Goal: Task Accomplishment & Management: Use online tool/utility

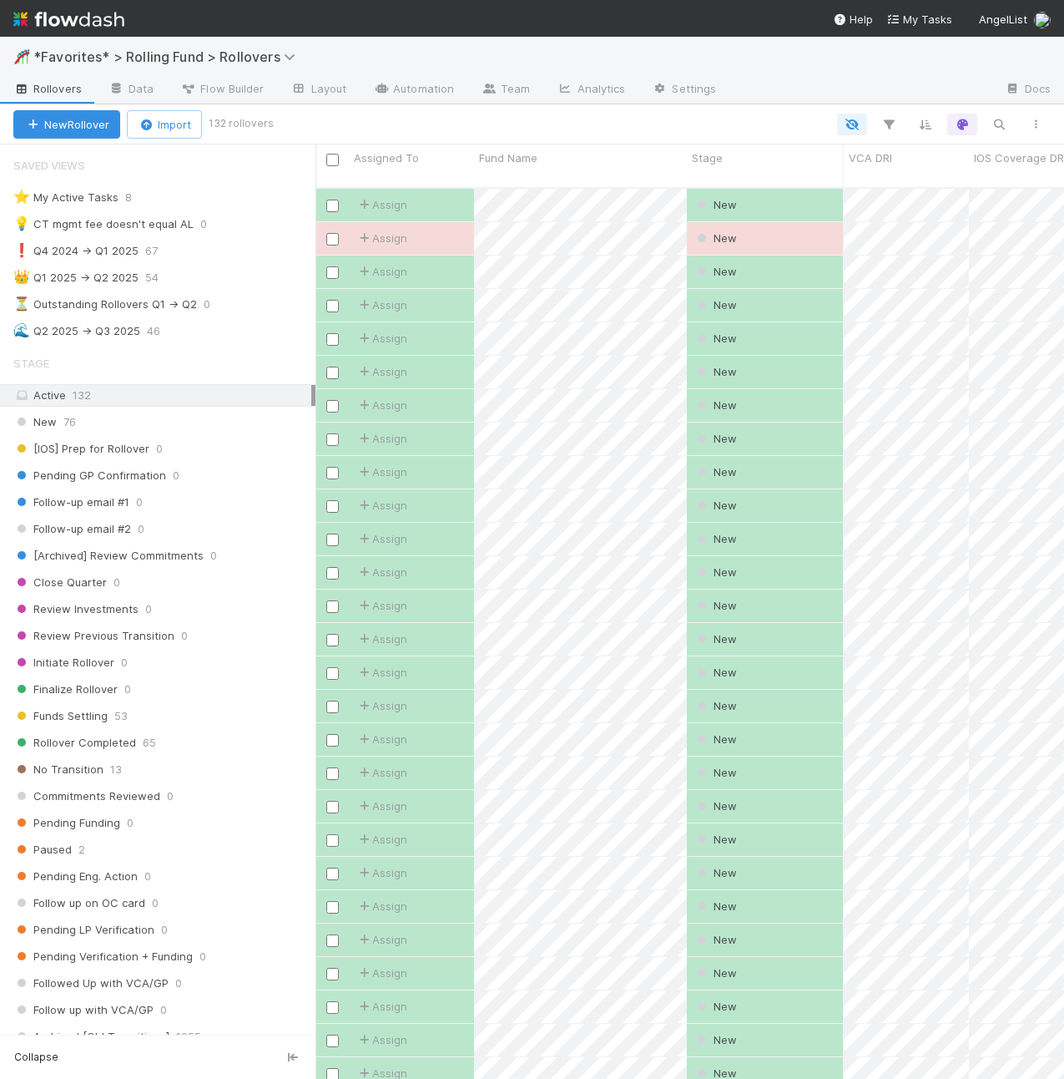
scroll to position [905, 749]
click at [111, 58] on span "*Favorites* > Rolling Fund > Rollovers" at bounding box center [168, 56] width 270 height 17
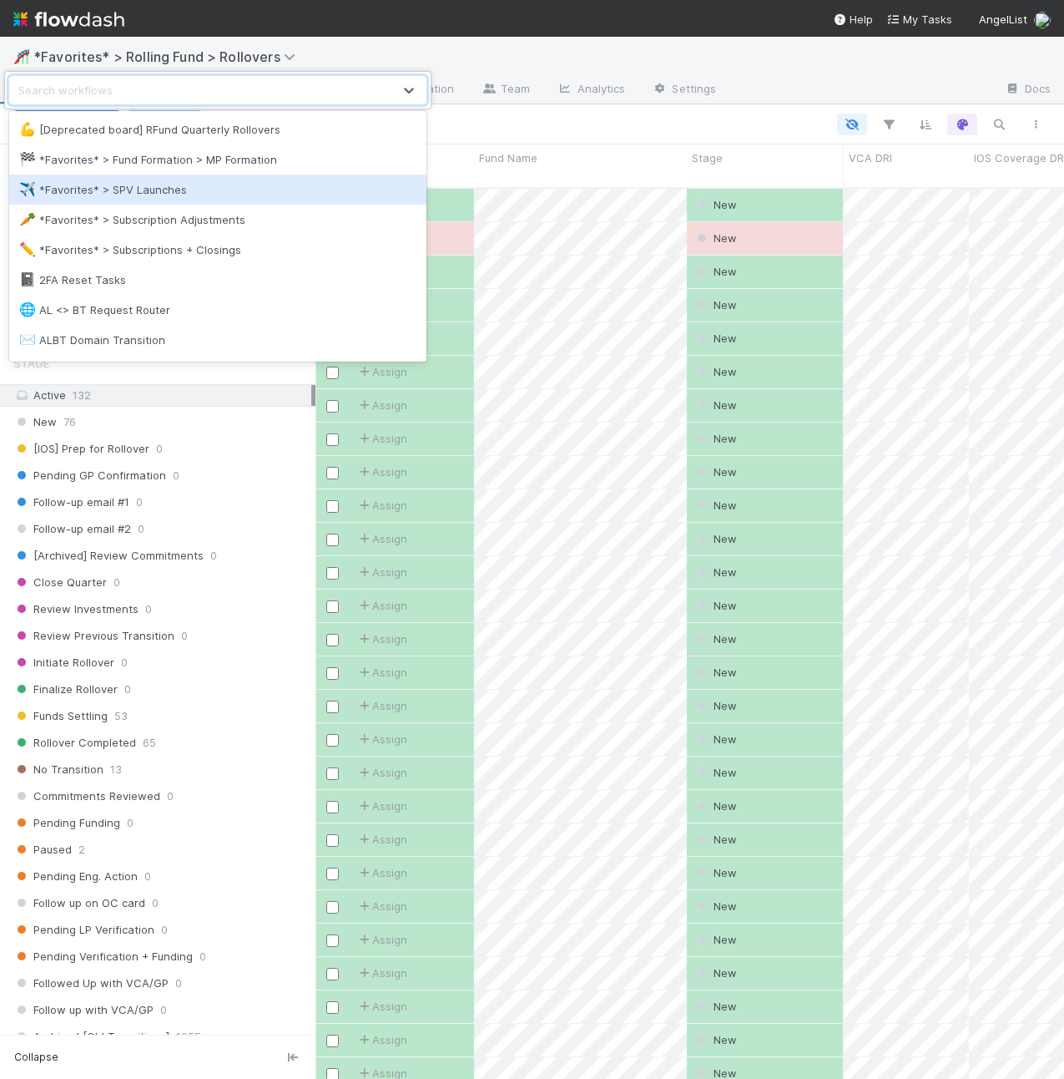
click at [148, 195] on div "✈️ *Favorites* > SPV Launches" at bounding box center [217, 189] width 397 height 17
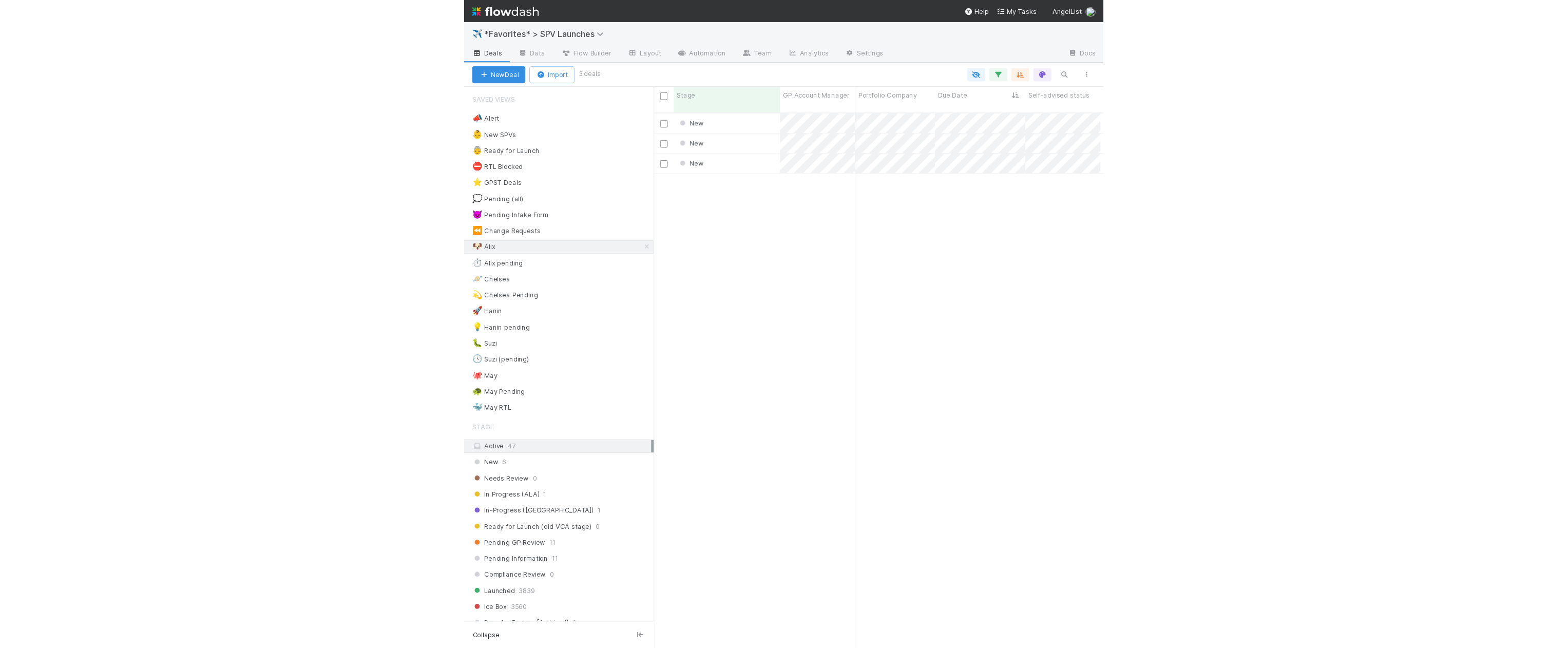
scroll to position [556, 461]
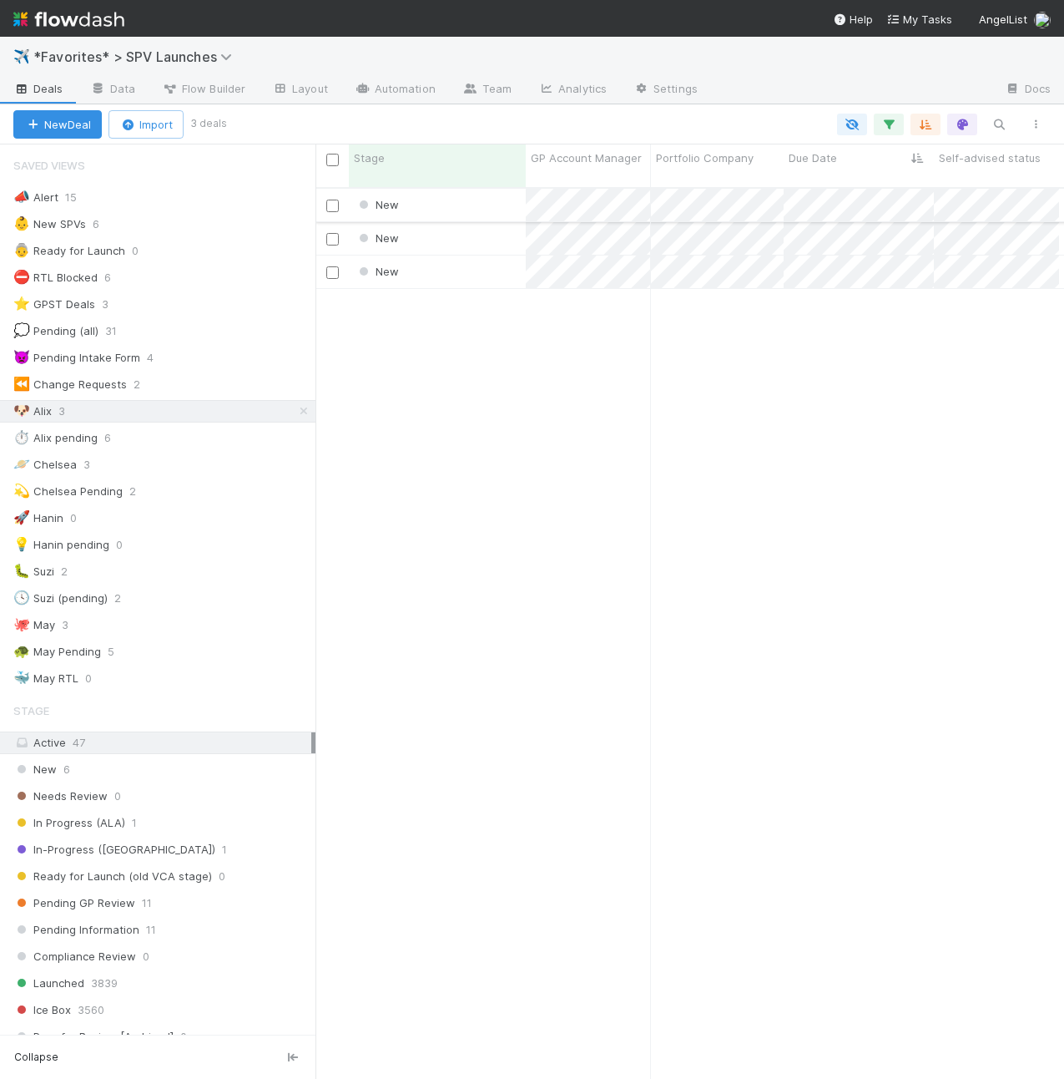
click at [513, 198] on div "New" at bounding box center [437, 205] width 177 height 33
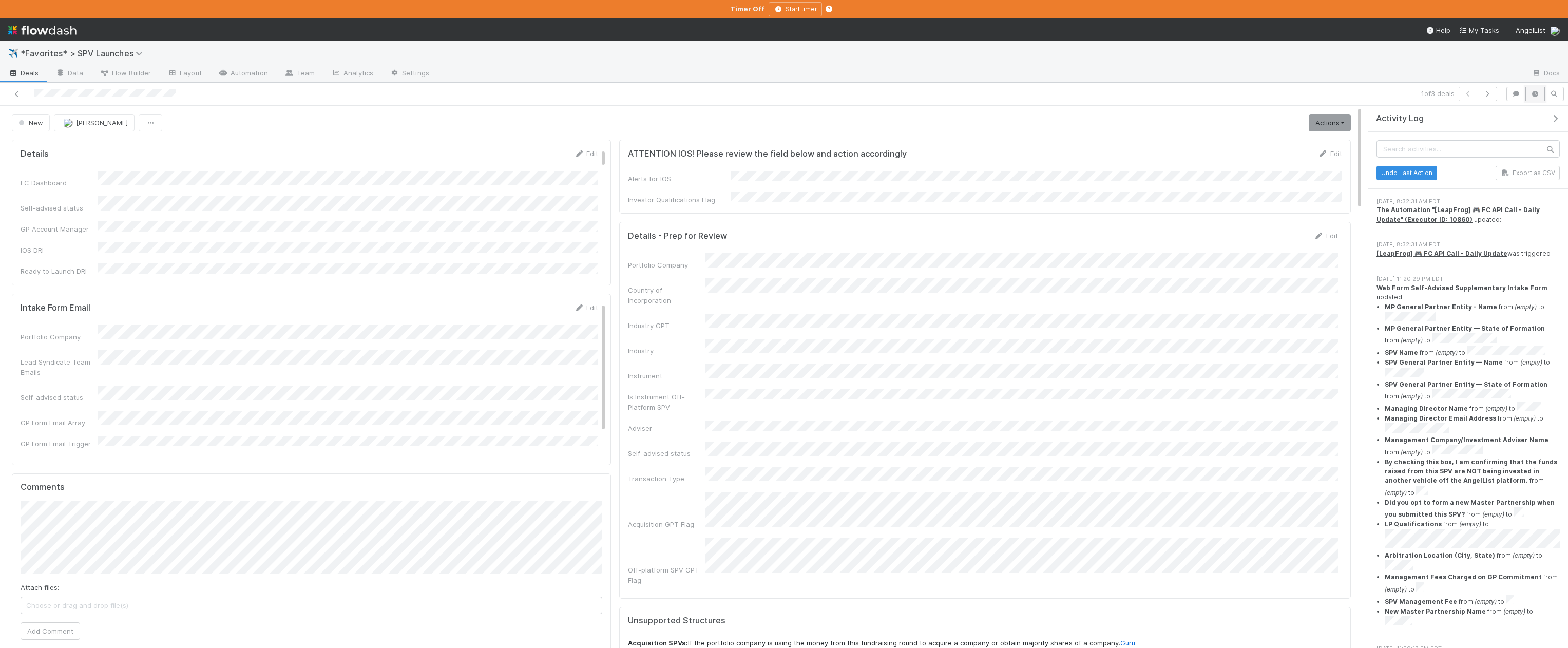
click at [654, 87] on button "button" at bounding box center [1535, 93] width 20 height 14
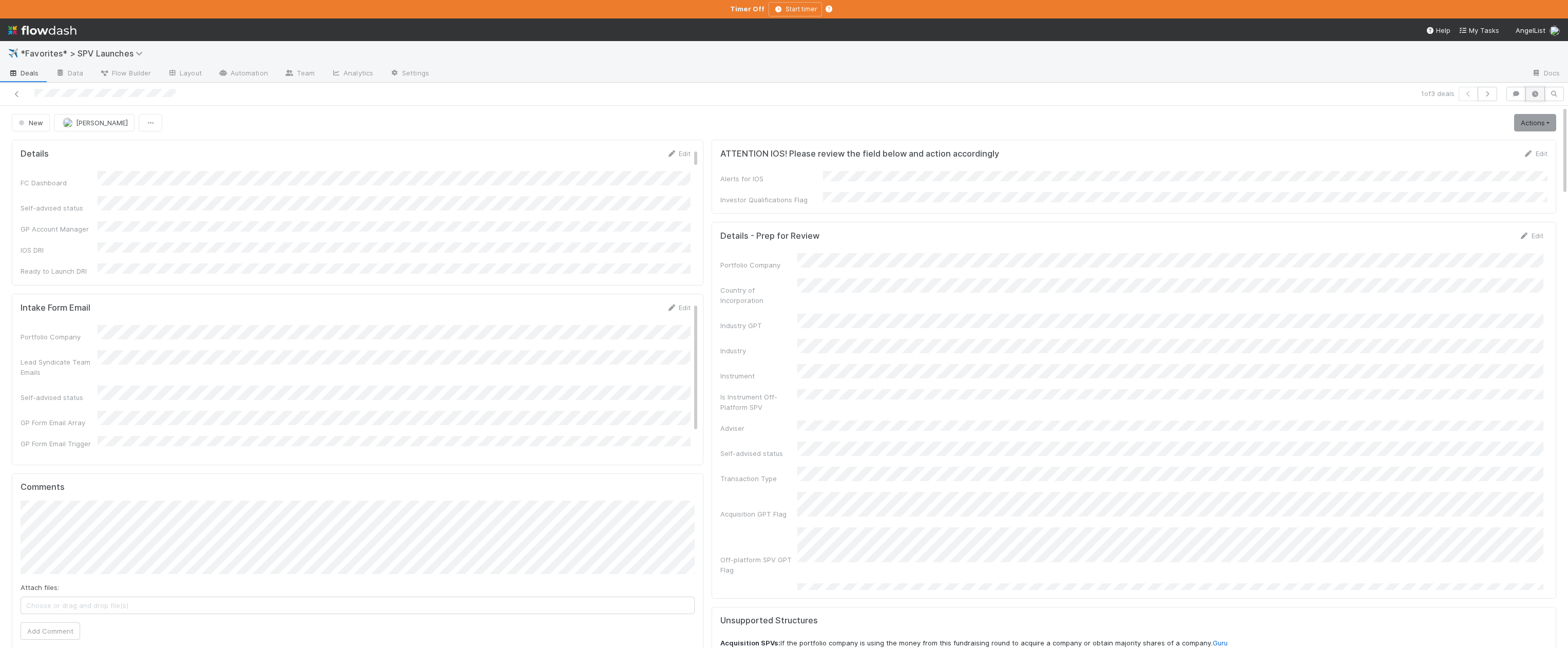
click at [654, 91] on icon "button" at bounding box center [1535, 94] width 10 height 6
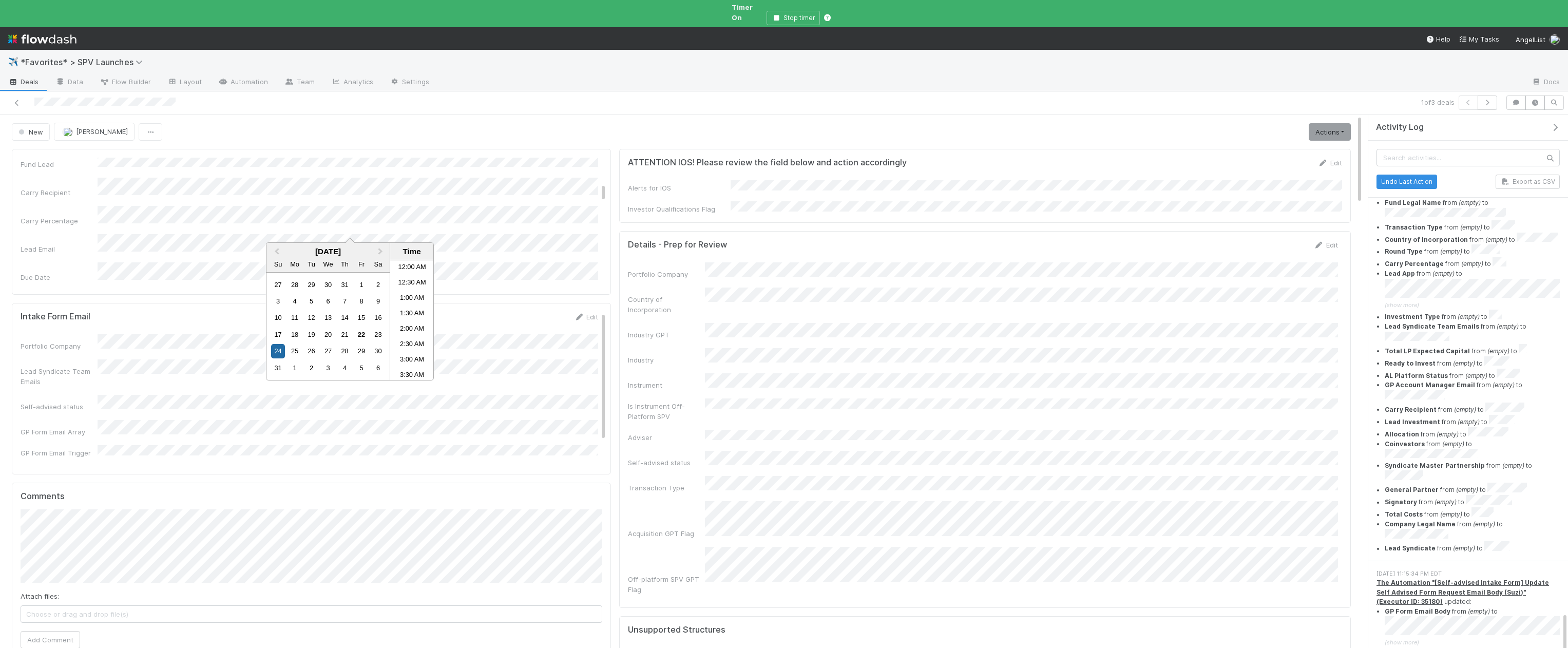
scroll to position [620, 0]
click at [292, 352] on div "25" at bounding box center [295, 350] width 14 height 14
click at [408, 281] on li "9:00 AM" at bounding box center [411, 282] width 44 height 15
click at [582, 213] on div "FC Dashboard Self-advised status GP Account Manager IOS DRI Ready to Launch DRI…" at bounding box center [309, 660] width 577 height 1529
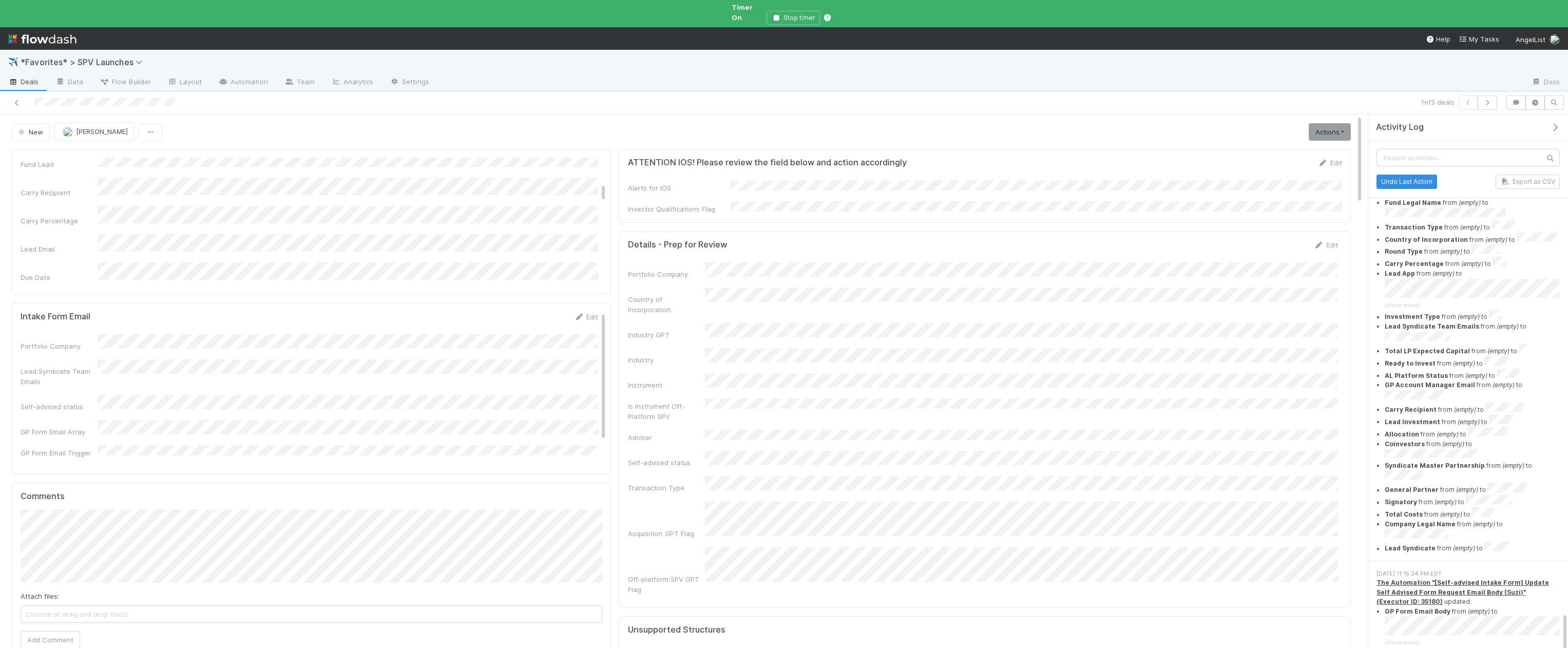
scroll to position [0, 0]
drag, startPoint x: 544, startPoint y: 157, endPoint x: 536, endPoint y: 157, distance: 8.0
click at [544, 157] on button "Save" at bounding box center [544, 166] width 30 height 17
